Goal: Information Seeking & Learning: Learn about a topic

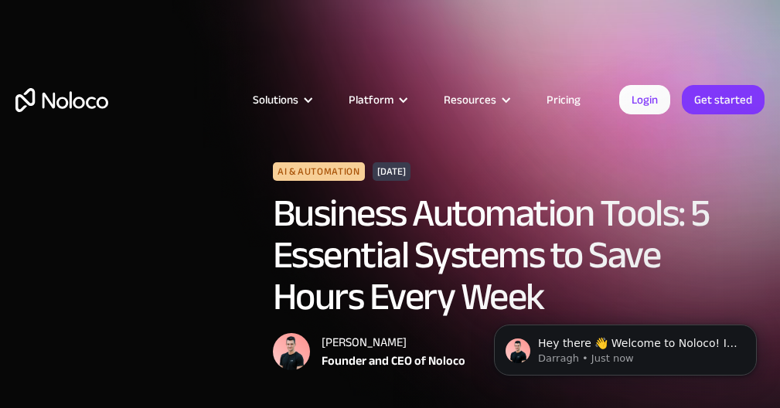
click at [338, 339] on div "[PERSON_NAME]" at bounding box center [394, 342] width 144 height 19
copy div "Darragh"
drag, startPoint x: 322, startPoint y: 363, endPoint x: 408, endPoint y: 356, distance: 86.1
click at [411, 365] on div "Founder and CEO of Noloco" at bounding box center [394, 361] width 144 height 19
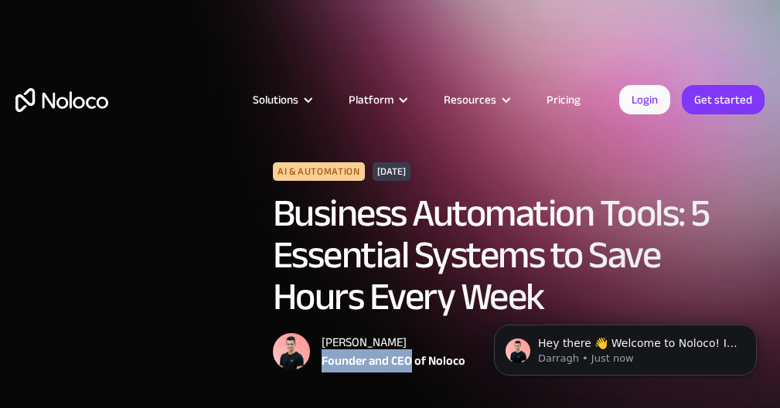
copy div "Founder and CEO"
click at [443, 364] on div "Founder and CEO of Noloco" at bounding box center [394, 361] width 144 height 19
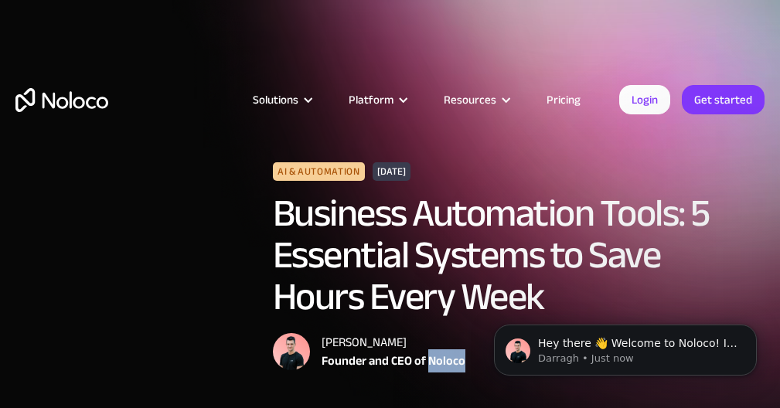
click at [443, 364] on div "Founder and CEO of Noloco" at bounding box center [394, 361] width 144 height 19
copy div "Noloco"
